Goal: Communication & Community: Answer question/provide support

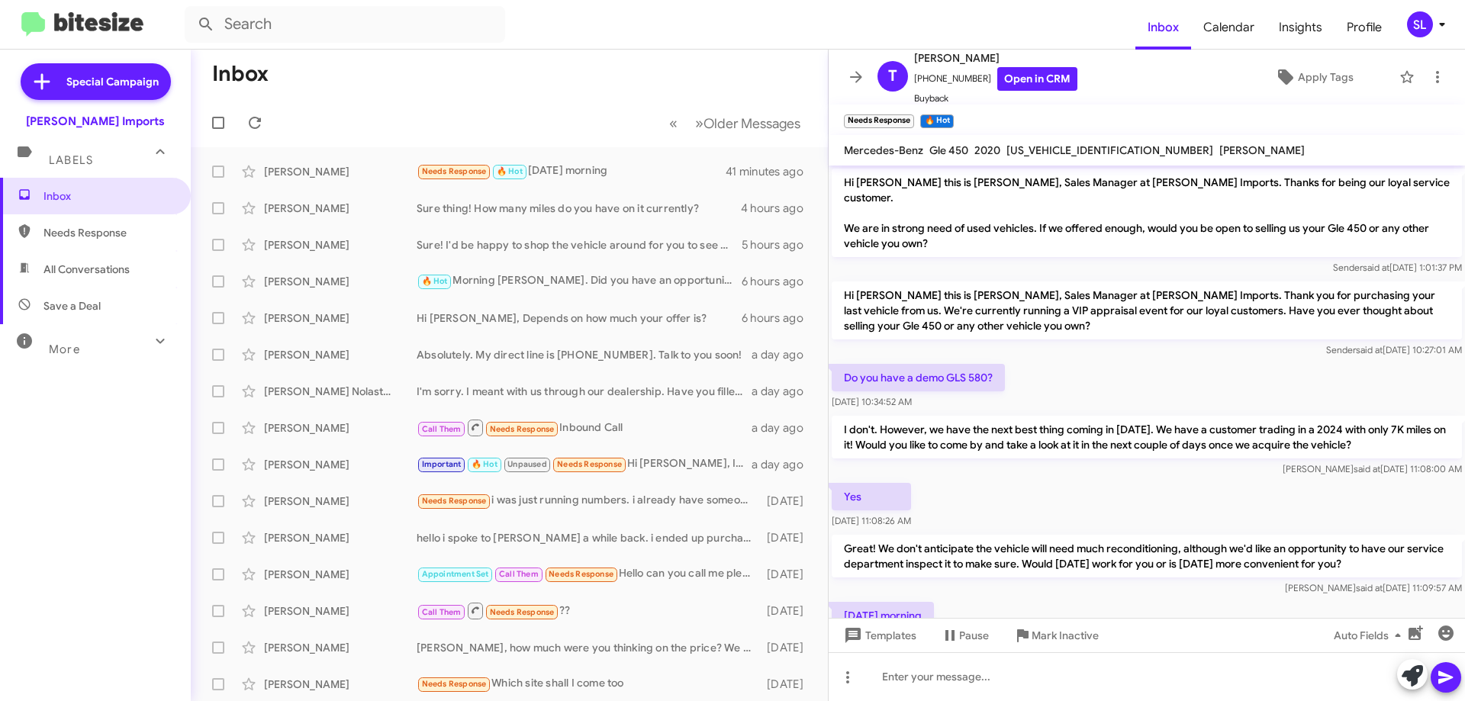
scroll to position [100, 0]
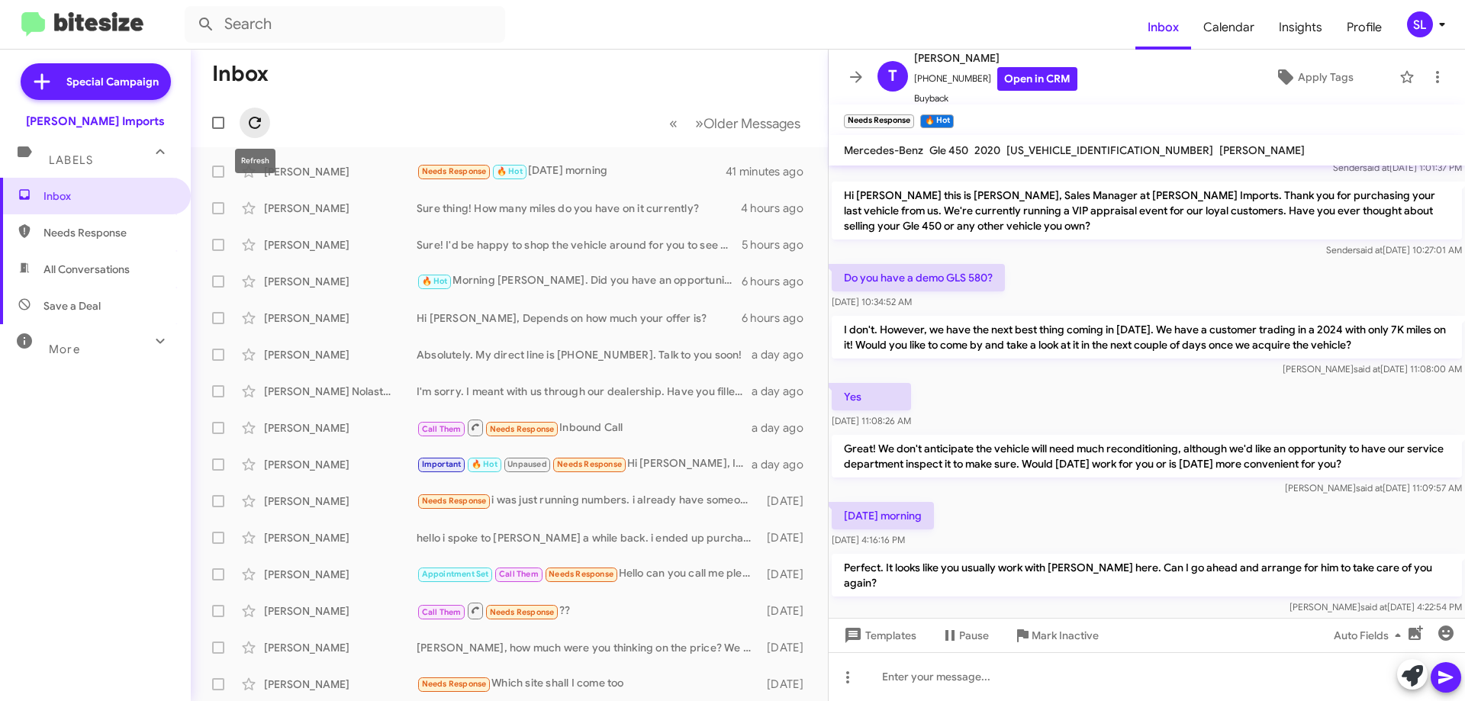
click at [251, 122] on icon at bounding box center [255, 123] width 18 height 18
click at [855, 76] on icon at bounding box center [856, 77] width 18 height 18
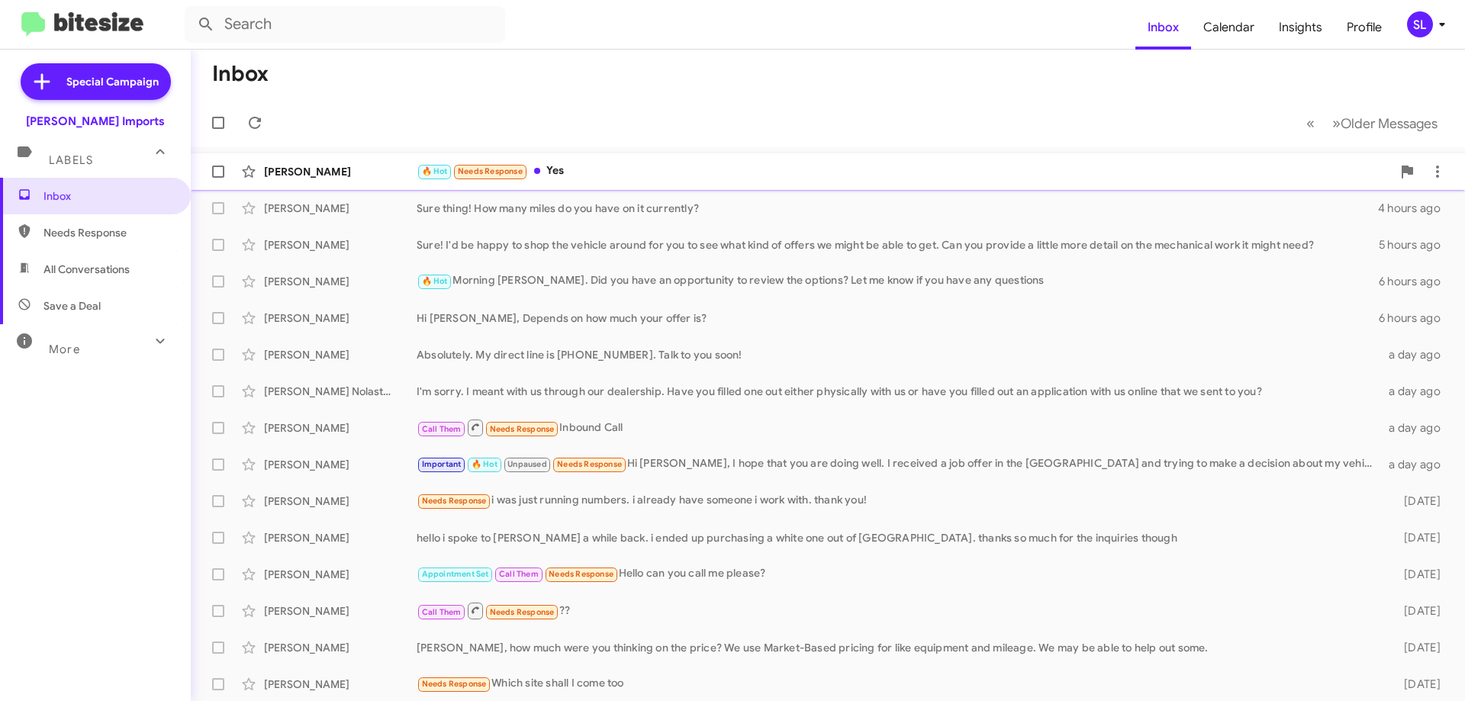
click at [647, 189] on span "[PERSON_NAME] 🔥 Hot Needs Response Yes 9 minutes ago" at bounding box center [828, 171] width 1274 height 37
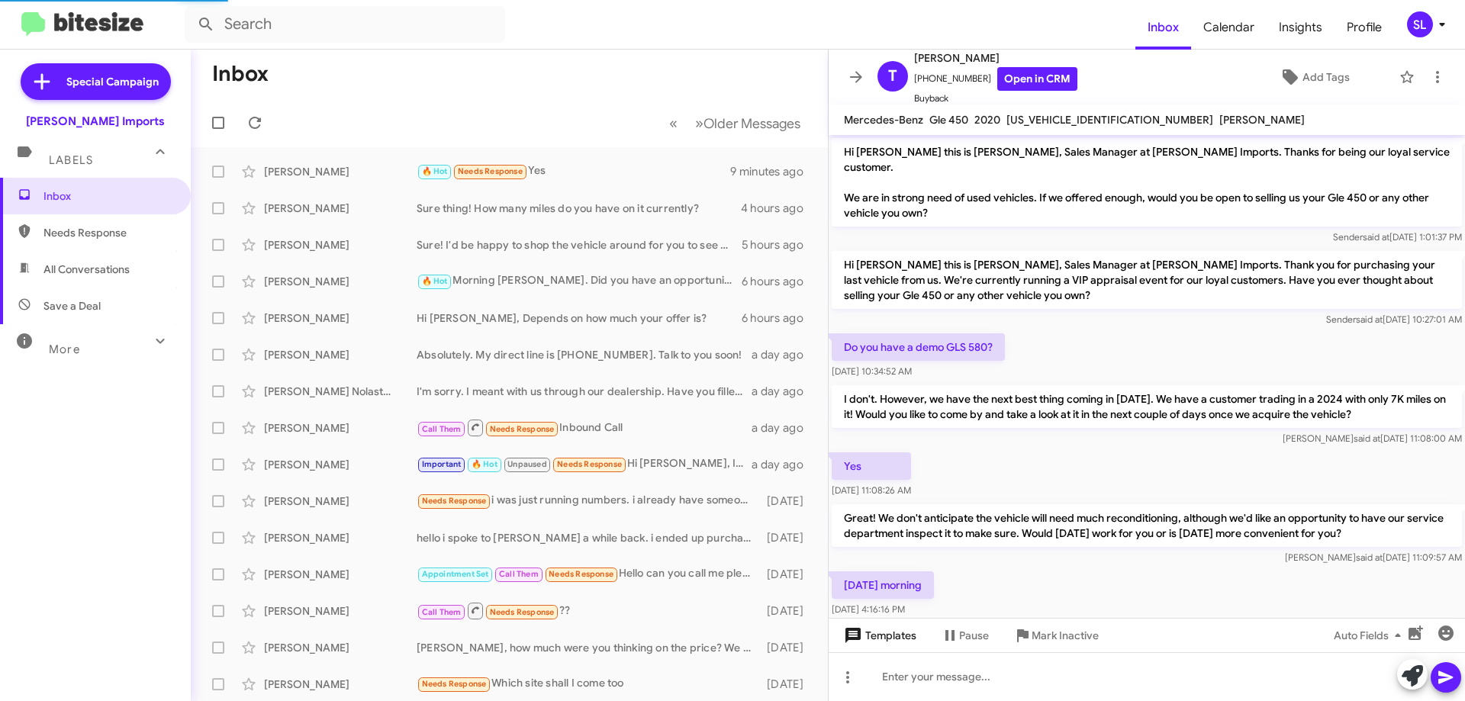
scroll to position [95, 0]
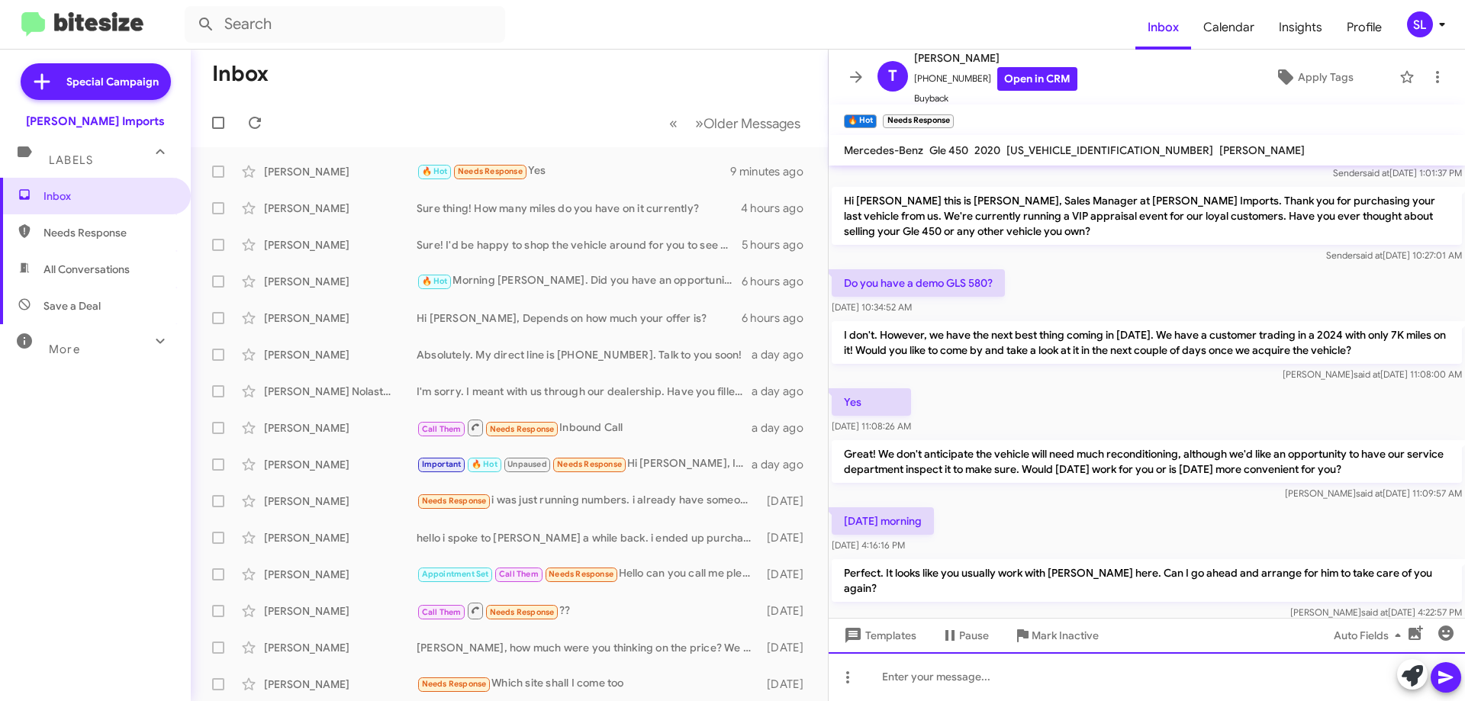
click at [969, 690] on div at bounding box center [1147, 676] width 636 height 49
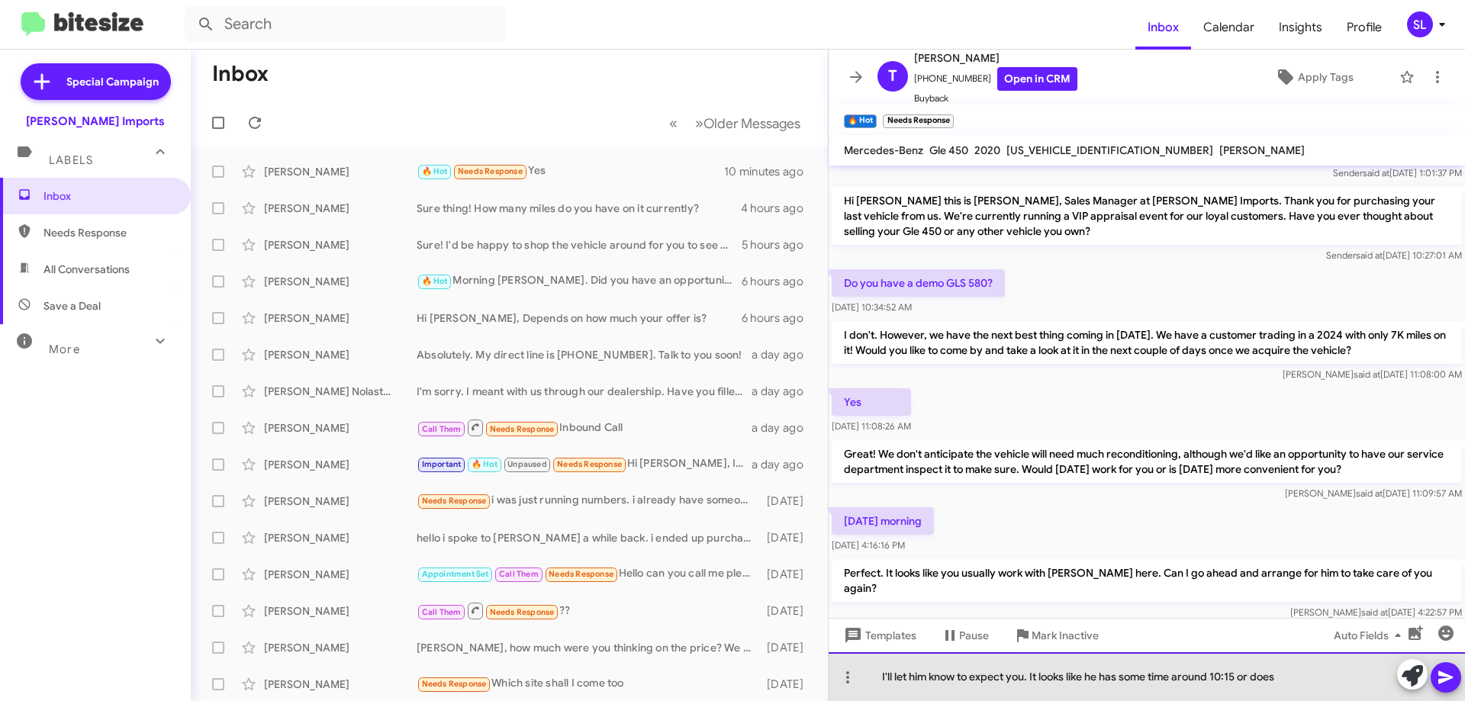
click at [1296, 677] on div "I'll let him know to expect you. It looks like he has some time around 10:15 or…" at bounding box center [1147, 676] width 636 height 49
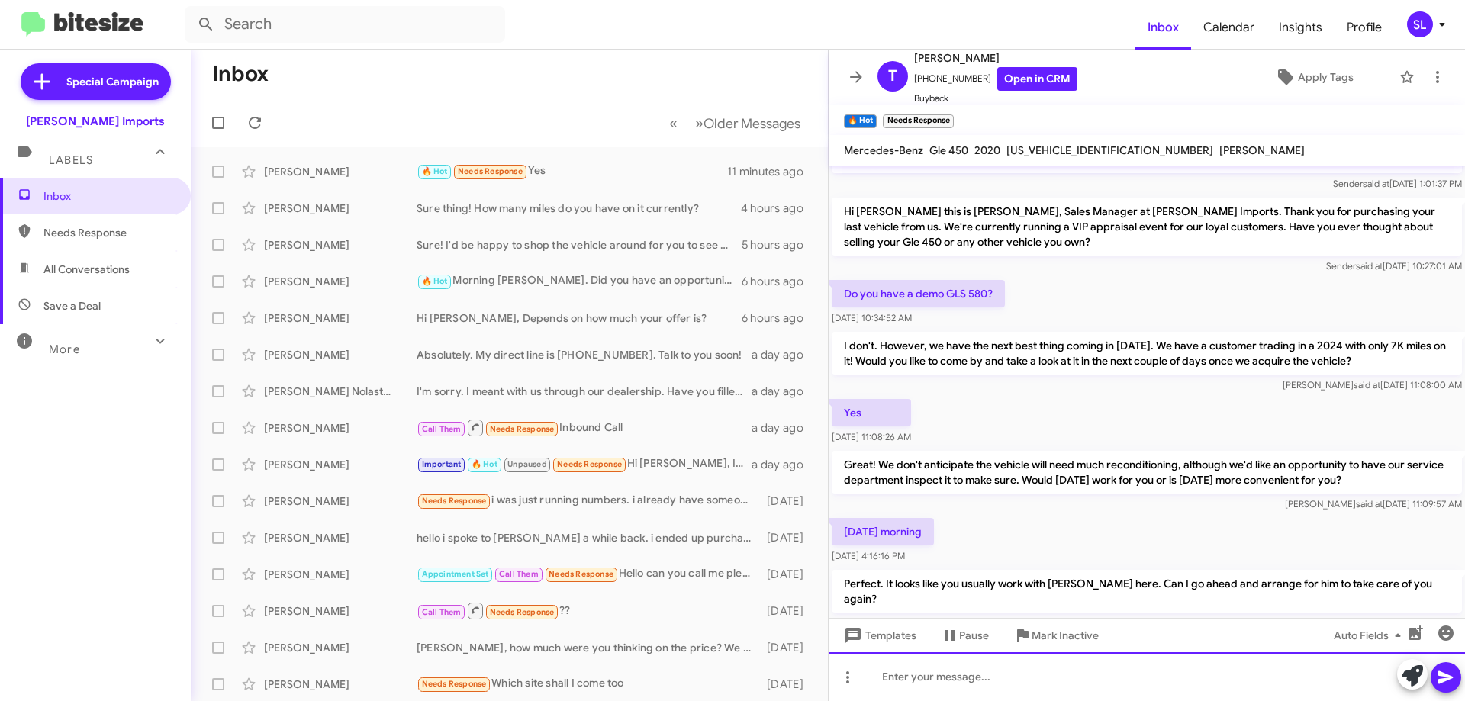
scroll to position [0, 0]
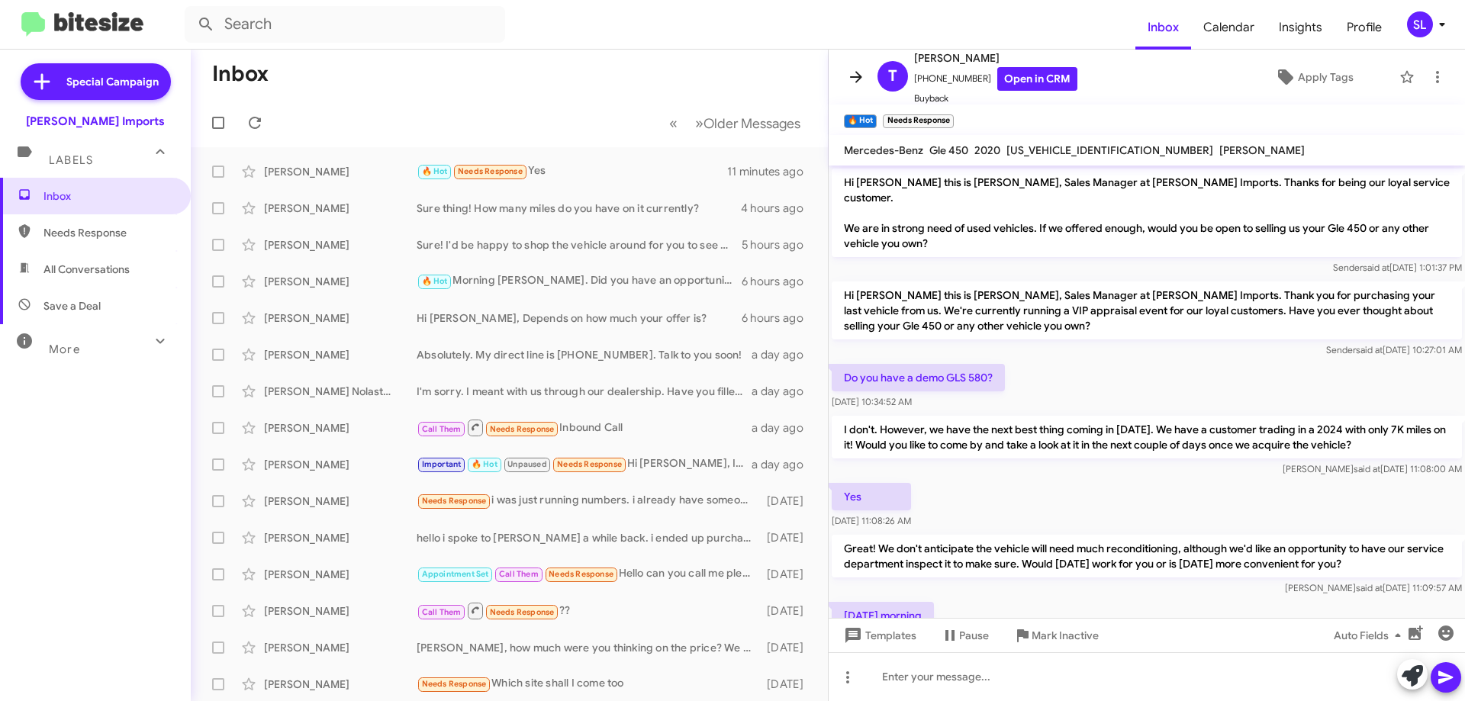
click at [856, 62] on button at bounding box center [856, 77] width 31 height 31
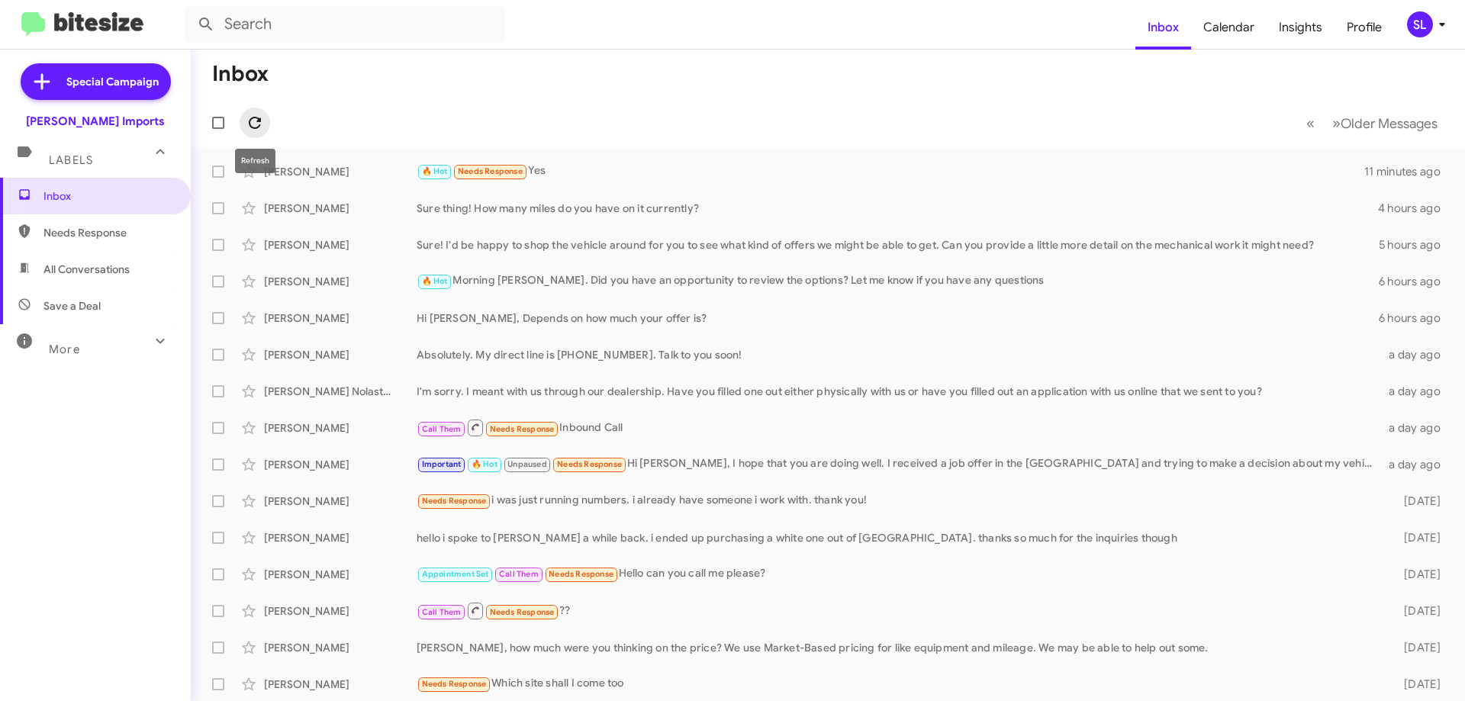
click at [244, 126] on span at bounding box center [255, 123] width 31 height 18
click at [862, 175] on div "🔥 Hot Needs Response 10:15" at bounding box center [904, 172] width 975 height 18
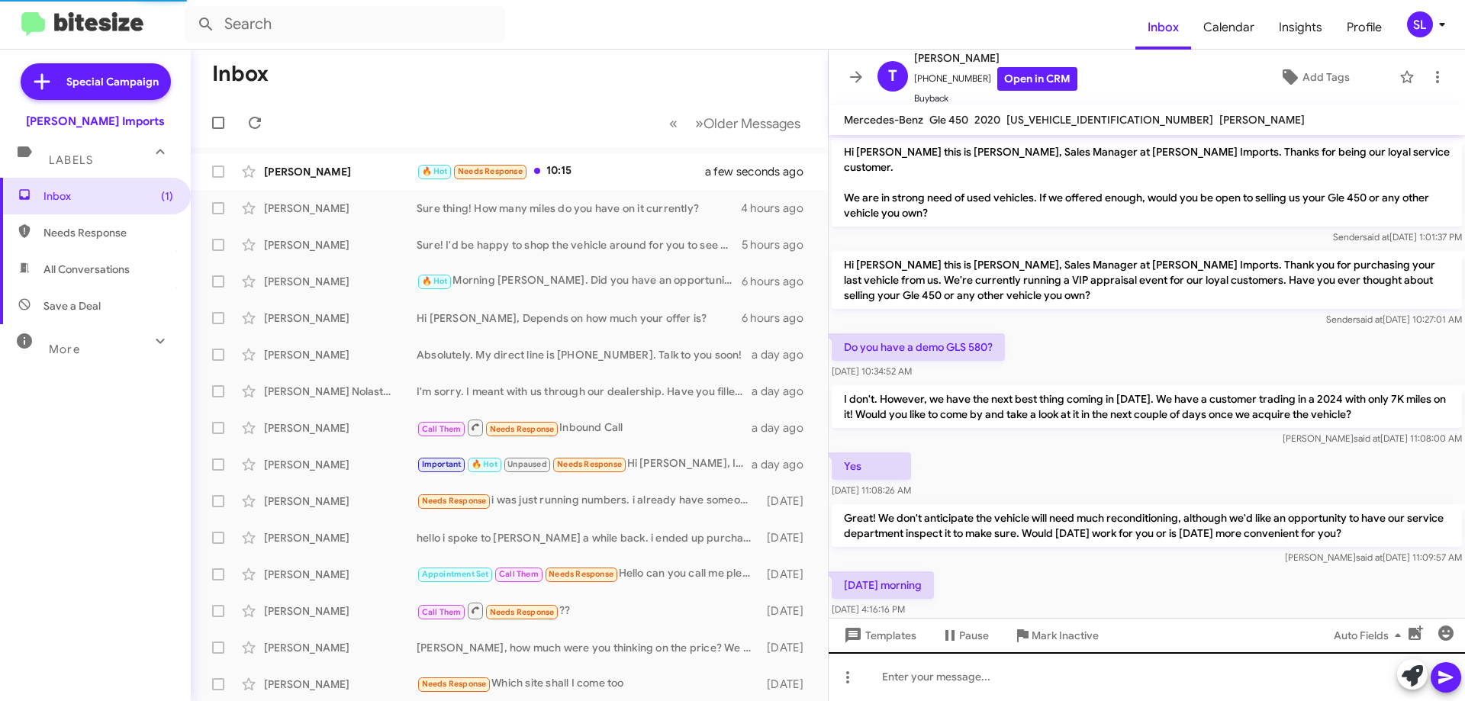
scroll to position [237, 0]
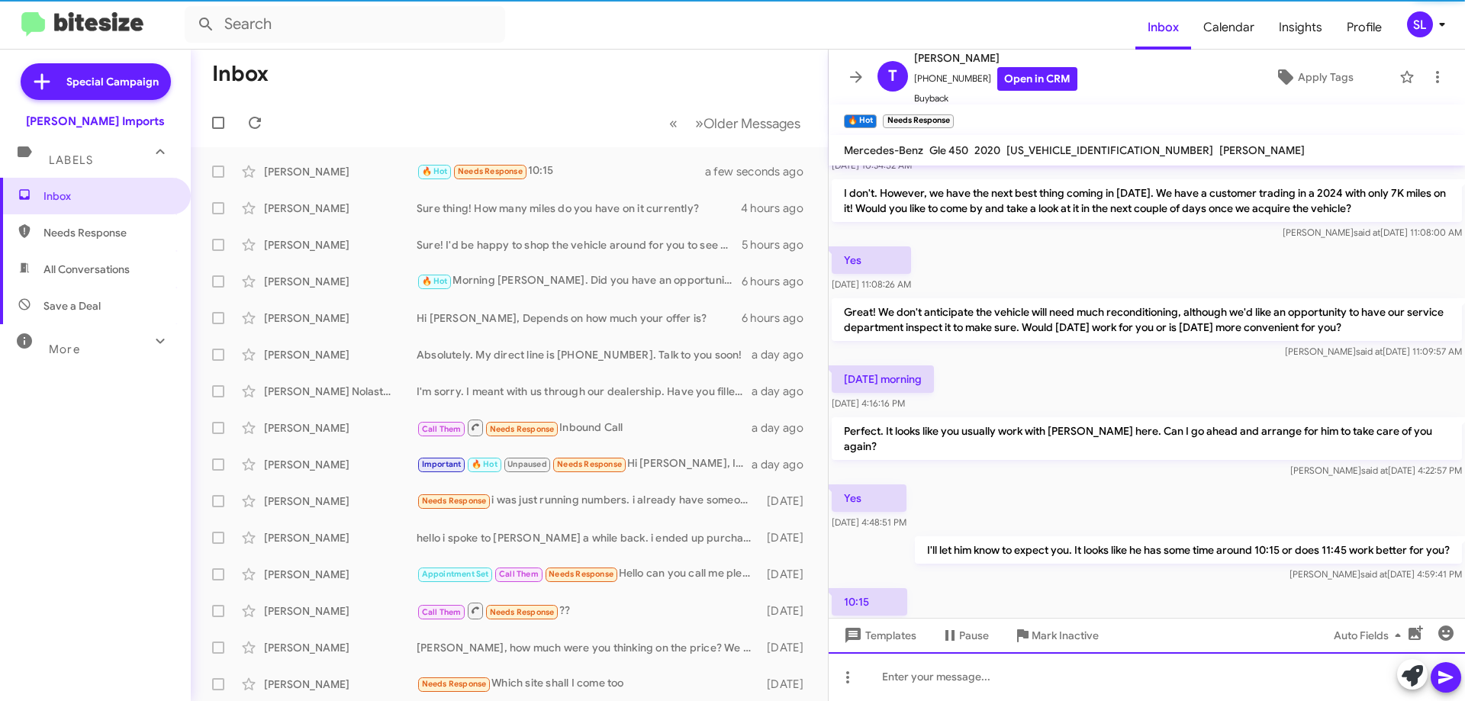
click at [933, 690] on div at bounding box center [1147, 676] width 636 height 49
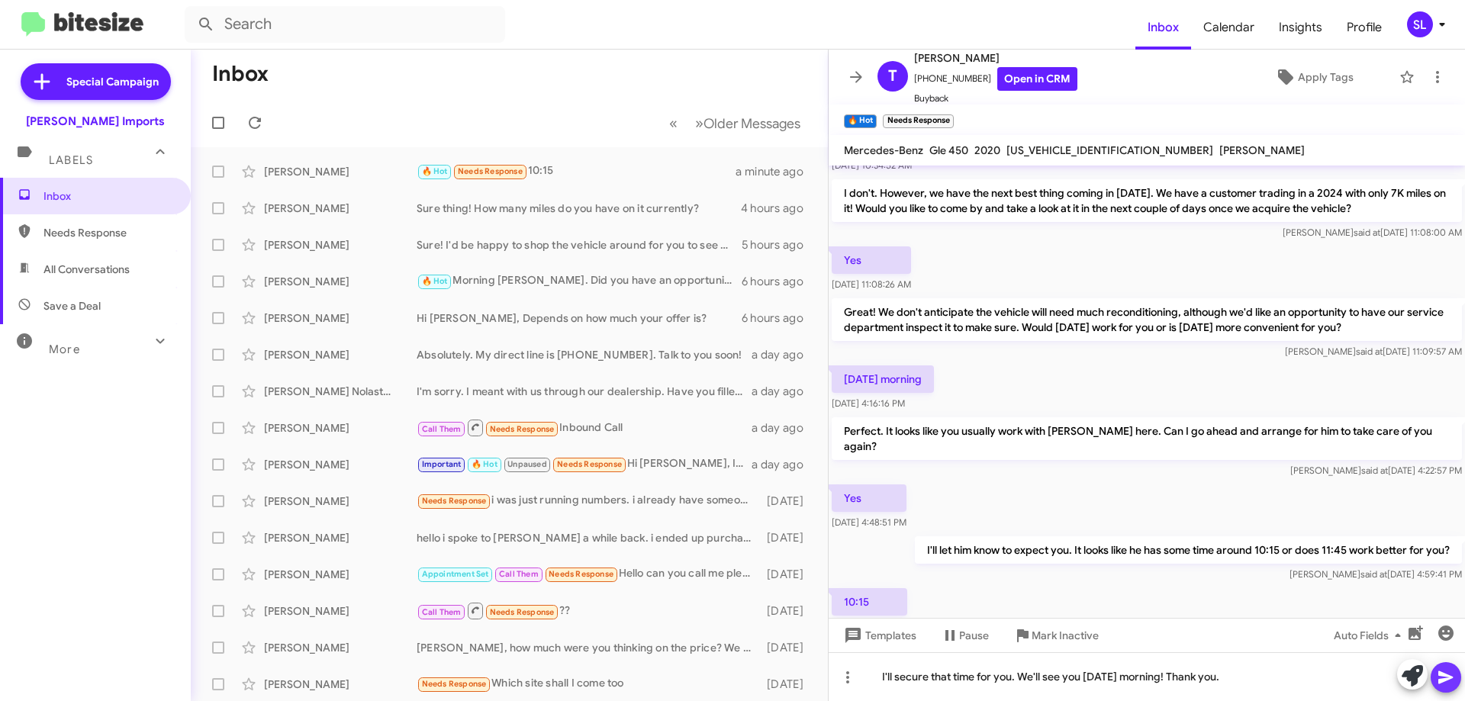
click at [1445, 670] on icon at bounding box center [1446, 677] width 18 height 18
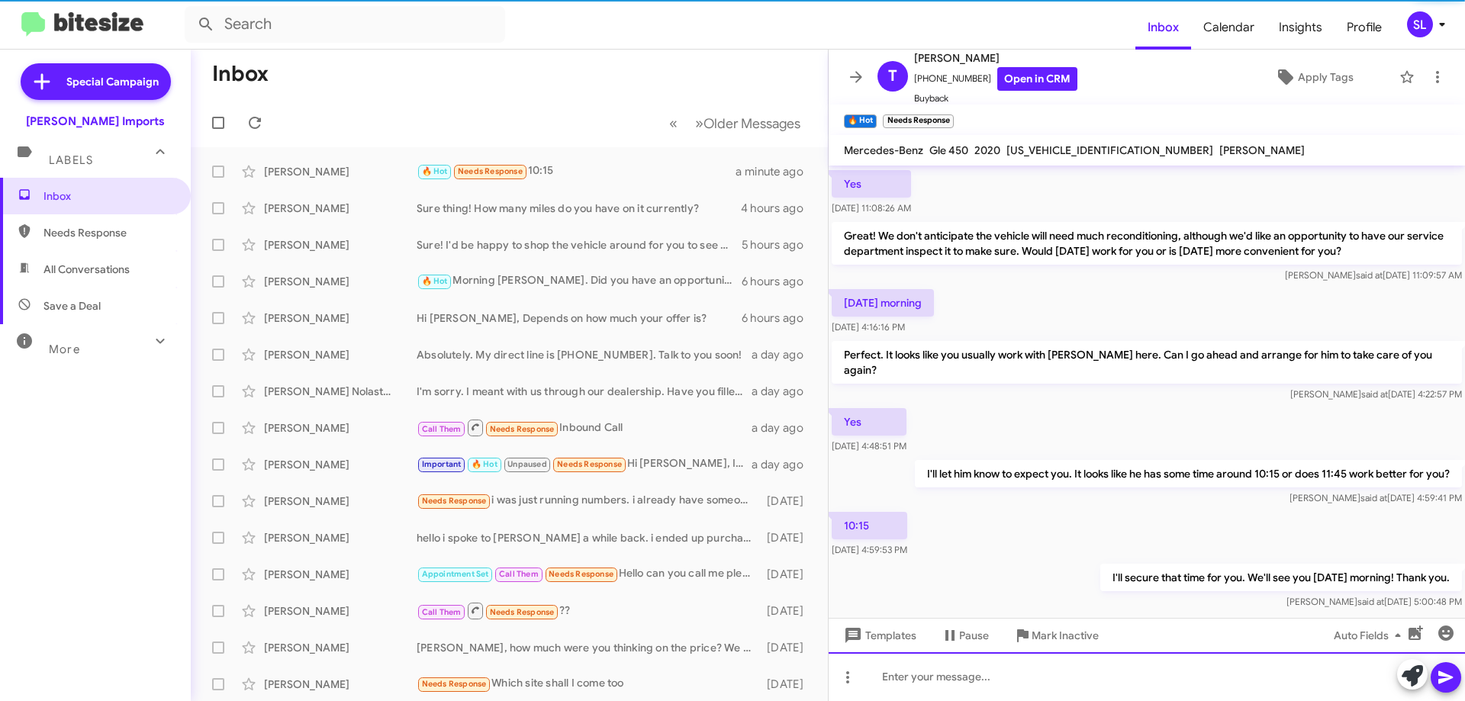
scroll to position [323, 0]
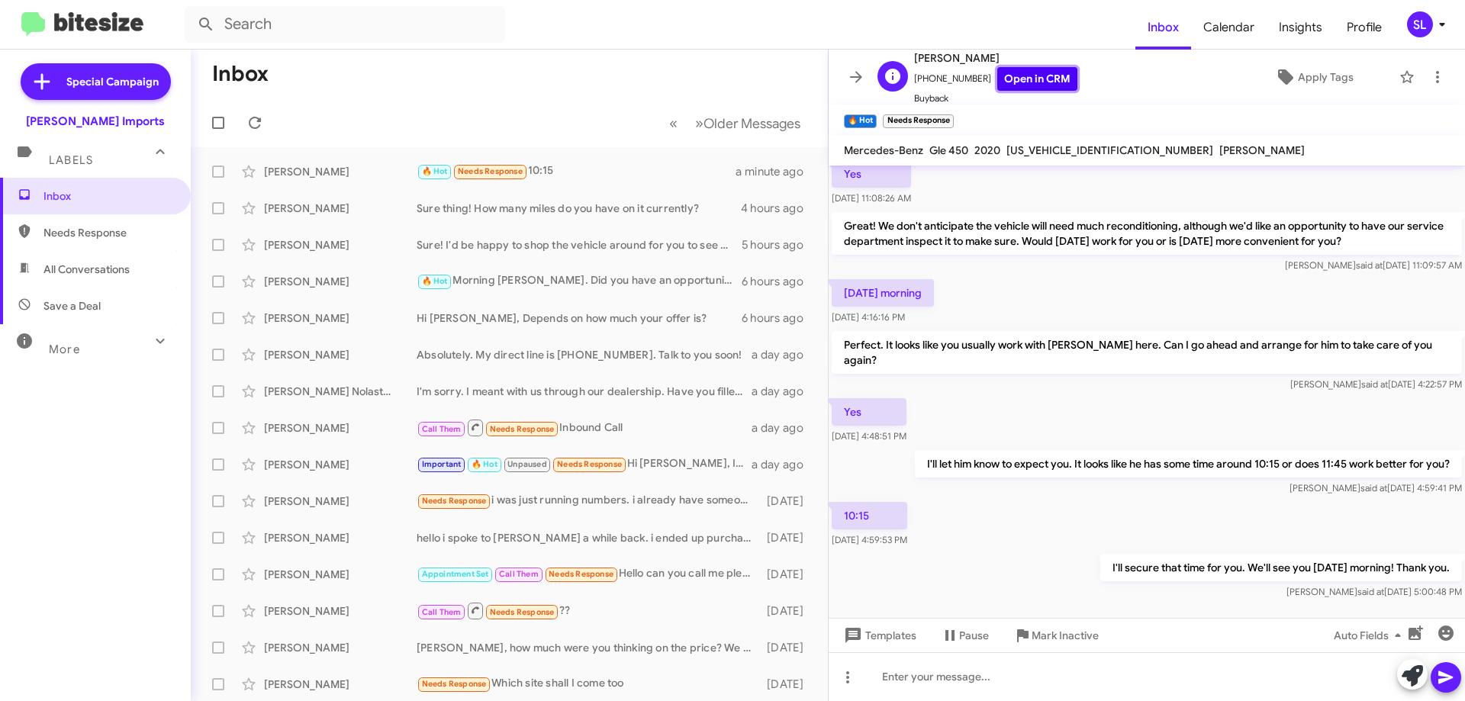
click at [1045, 83] on link "Open in CRM" at bounding box center [1037, 79] width 80 height 24
click at [571, 172] on div "🔥 Hot Needs Response 10:15" at bounding box center [586, 172] width 338 height 18
click at [254, 117] on icon at bounding box center [255, 123] width 18 height 18
click at [850, 81] on icon at bounding box center [856, 77] width 18 height 18
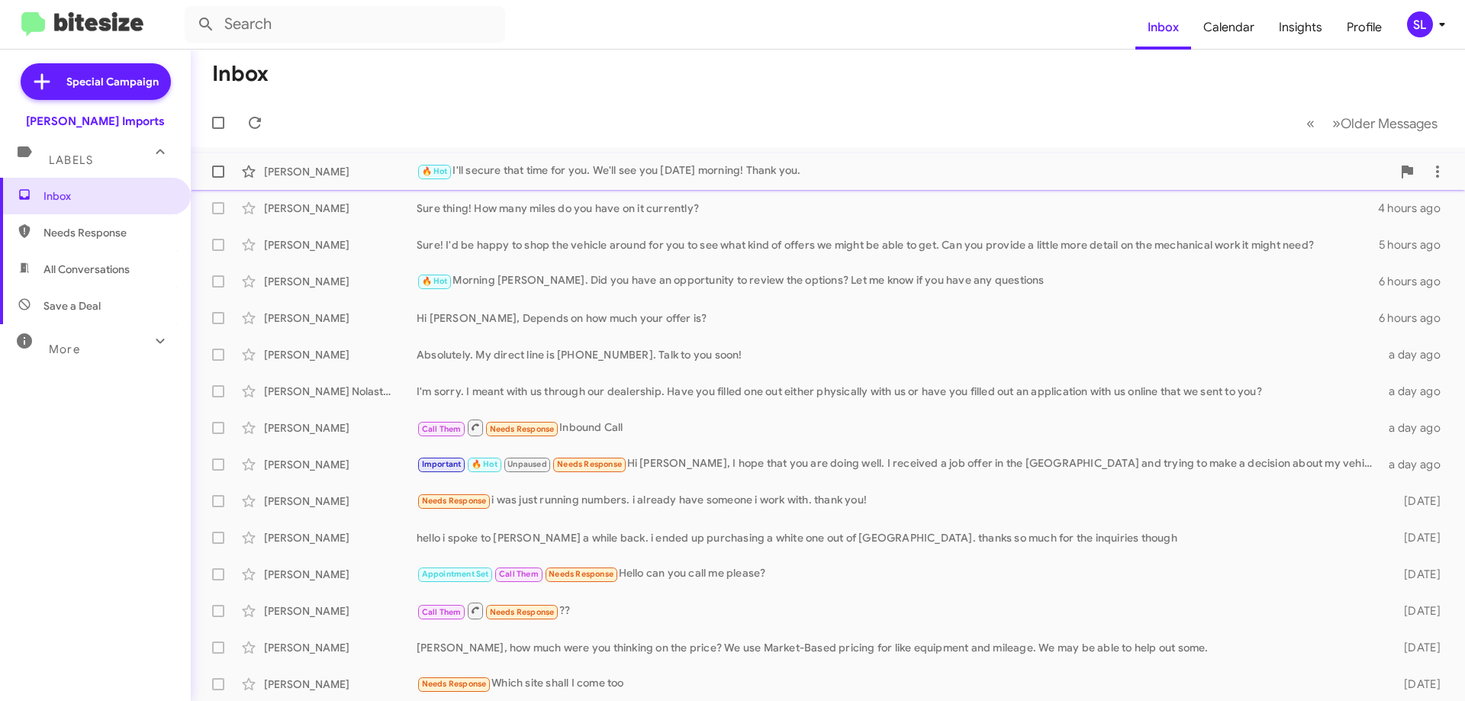
click at [675, 172] on div "🔥 Hot I'll secure that time for you. We'll see you [DATE] morning! Thank you." at bounding box center [904, 172] width 975 height 18
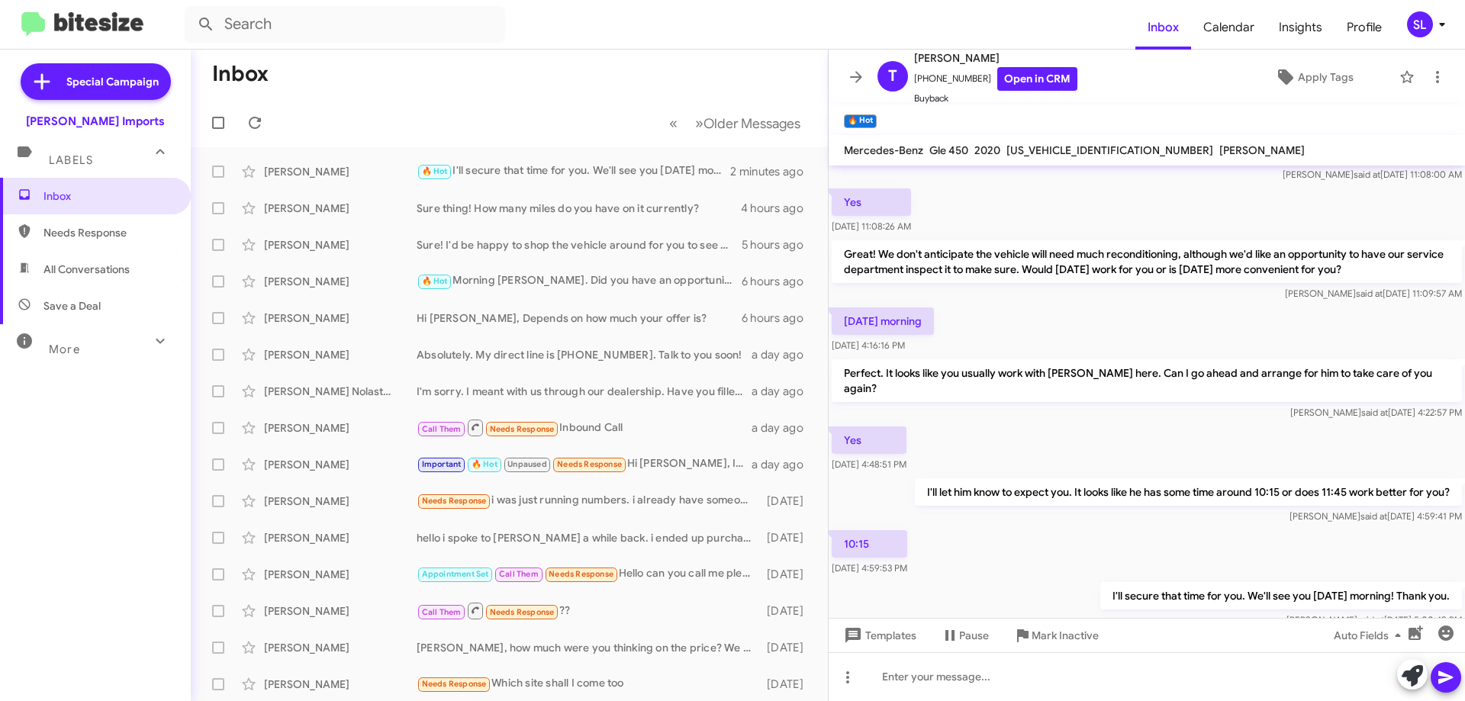
scroll to position [323, 0]
